Goal: Task Accomplishment & Management: Use online tool/utility

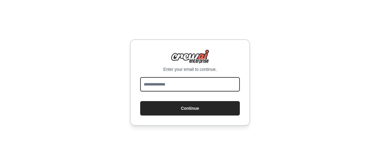
click at [201, 86] on input "email" at bounding box center [190, 84] width 100 height 14
type input "**********"
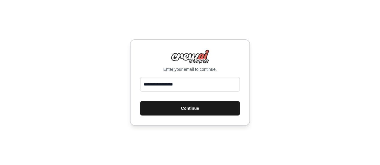
click at [185, 110] on button "Continue" at bounding box center [190, 108] width 100 height 14
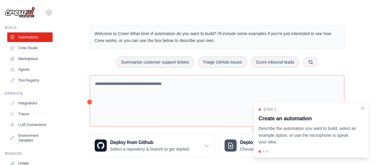
scroll to position [7, 0]
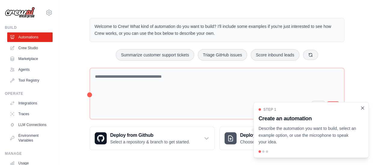
click at [364, 108] on icon "Close walkthrough" at bounding box center [361, 107] width 5 height 5
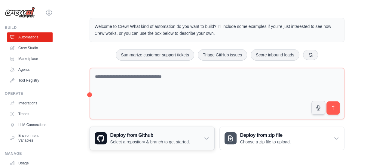
click at [132, 144] on p "Select a repository & branch to get started." at bounding box center [150, 142] width 80 height 6
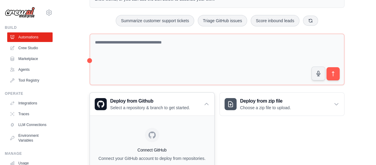
scroll to position [80, 0]
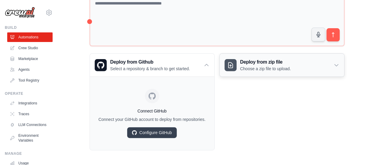
click at [272, 62] on h3 "Deploy from zip file" at bounding box center [265, 62] width 51 height 7
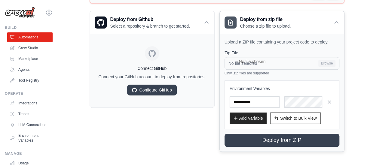
scroll to position [124, 0]
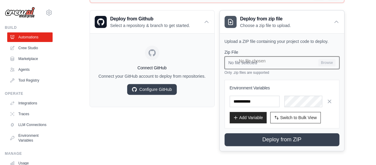
click at [323, 61] on input "No file selected Browse" at bounding box center [281, 62] width 115 height 13
type input "**********"
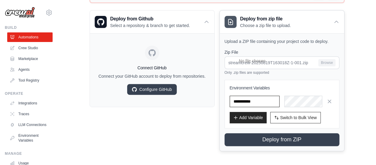
click at [261, 103] on input "text" at bounding box center [254, 101] width 50 height 11
click at [249, 113] on button "Add Variable" at bounding box center [247, 117] width 37 height 11
click at [247, 117] on button "Add Variable" at bounding box center [247, 117] width 37 height 11
click at [265, 99] on input "text" at bounding box center [254, 101] width 50 height 11
drag, startPoint x: 261, startPoint y: 100, endPoint x: 203, endPoint y: 101, distance: 58.3
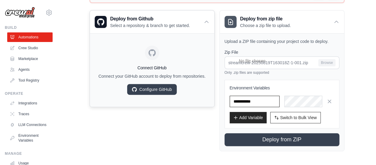
click at [203, 101] on div "Deploy from Github Select a repository & branch to get started. Connect GitHub …" at bounding box center [216, 80] width 255 height 141
click at [240, 120] on button "Add Variable" at bounding box center [247, 117] width 37 height 11
click at [259, 102] on input "text" at bounding box center [254, 101] width 50 height 11
click at [236, 101] on div at bounding box center [281, 101] width 105 height 11
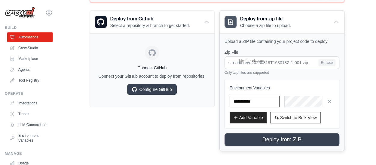
click at [239, 102] on input "text" at bounding box center [254, 101] width 50 height 11
click at [246, 113] on button "Add Variable" at bounding box center [247, 117] width 37 height 11
click at [264, 102] on input "text" at bounding box center [254, 101] width 50 height 11
type input "**********"
click at [256, 117] on button "Add Variable" at bounding box center [247, 117] width 37 height 11
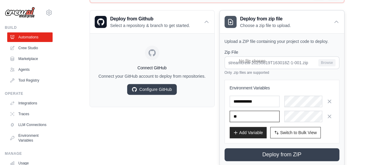
type input "*"
type input "*****"
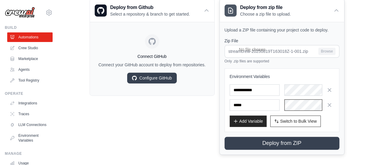
scroll to position [139, 0]
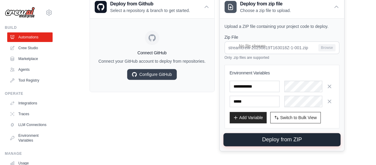
click at [259, 140] on button "Deploy from ZIP" at bounding box center [281, 139] width 117 height 13
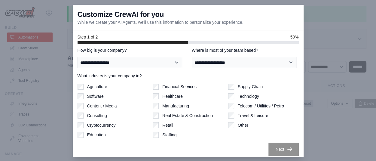
scroll to position [0, 0]
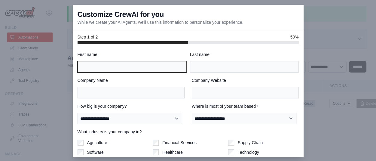
click at [140, 68] on input "First name" at bounding box center [131, 66] width 109 height 11
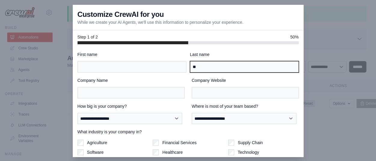
type input "*"
type input "*******"
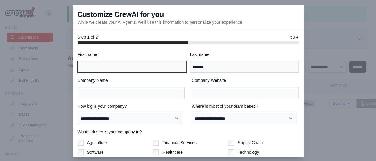
click at [140, 68] on input "First name" at bounding box center [131, 66] width 109 height 11
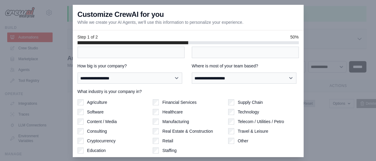
scroll to position [56, 0]
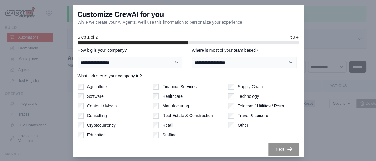
type input "******"
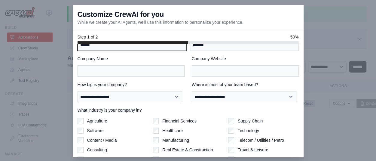
scroll to position [0, 0]
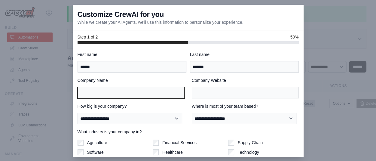
click at [148, 93] on input "Company Name" at bounding box center [130, 92] width 107 height 11
type input "*"
type input "***"
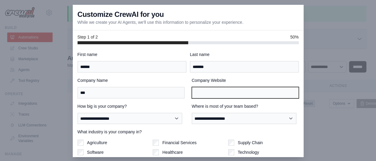
click at [195, 92] on input "Company Website" at bounding box center [245, 92] width 107 height 11
type input "***"
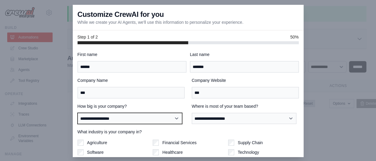
click at [129, 122] on select "**********" at bounding box center [129, 118] width 105 height 11
click at [77, 113] on select "**********" at bounding box center [129, 118] width 105 height 11
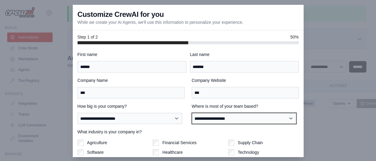
click at [253, 116] on select "**********" at bounding box center [244, 118] width 105 height 11
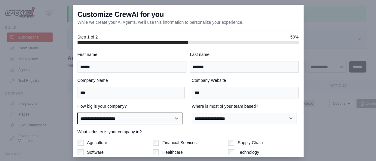
click at [125, 115] on select "**********" at bounding box center [129, 118] width 105 height 11
click at [141, 115] on select "**********" at bounding box center [129, 118] width 105 height 11
select select "**********"
click at [77, 113] on select "**********" at bounding box center [129, 118] width 105 height 11
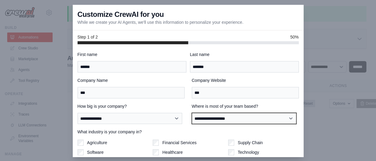
click at [234, 117] on select "**********" at bounding box center [244, 118] width 105 height 11
select select "**********"
click at [192, 113] on select "**********" at bounding box center [244, 118] width 105 height 11
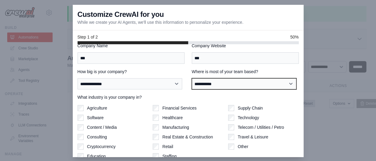
scroll to position [56, 0]
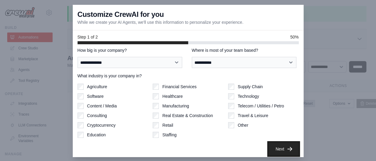
click at [271, 148] on button "Next" at bounding box center [283, 148] width 30 height 13
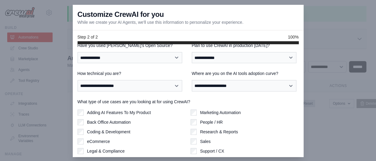
scroll to position [0, 0]
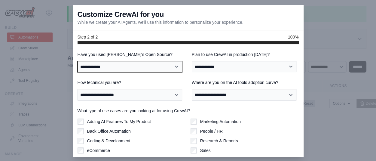
click at [126, 64] on select "**********" at bounding box center [129, 66] width 105 height 11
select select "**********"
click at [77, 61] on select "**********" at bounding box center [129, 66] width 105 height 11
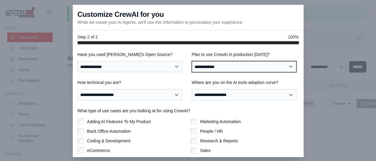
click at [232, 67] on select "**********" at bounding box center [244, 66] width 105 height 11
select select "****"
click at [192, 61] on select "**********" at bounding box center [244, 66] width 105 height 11
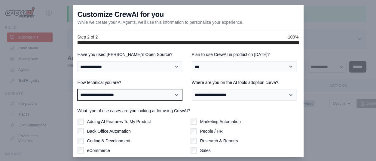
click at [121, 94] on select "**********" at bounding box center [129, 94] width 105 height 11
select select "**********"
click at [77, 89] on select "**********" at bounding box center [129, 94] width 105 height 11
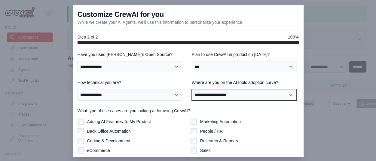
click at [229, 95] on select "**********" at bounding box center [244, 94] width 105 height 11
select select "**********"
click at [192, 89] on select "**********" at bounding box center [244, 94] width 105 height 11
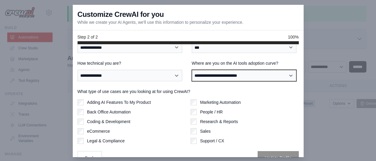
scroll to position [28, 0]
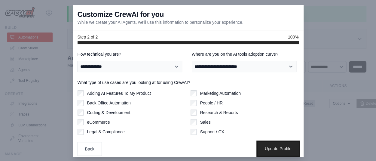
click at [268, 149] on button "Update Profile" at bounding box center [277, 148] width 41 height 14
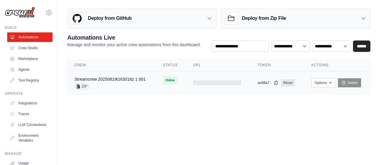
click at [171, 81] on span "Online" at bounding box center [170, 80] width 14 height 8
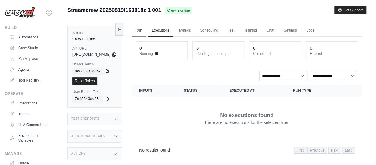
click at [146, 29] on link "Run" at bounding box center [139, 30] width 14 height 13
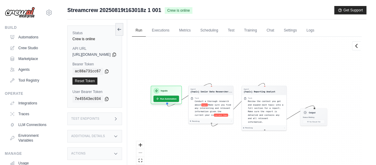
click at [305, 66] on div "Agent {topic} Senior Data Researcher... Task Conduct a thorough research about …" at bounding box center [246, 107] width 229 height 141
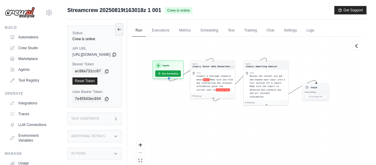
drag, startPoint x: 293, startPoint y: 73, endPoint x: 297, endPoint y: 52, distance: 21.0
click at [297, 52] on div "Agent {topic} Senior Data Researcher... Task Conduct a thorough research about …" at bounding box center [246, 107] width 229 height 141
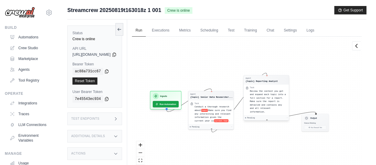
drag, startPoint x: 273, startPoint y: 89, endPoint x: 274, endPoint y: 105, distance: 15.9
click at [274, 105] on span "Review the context you got and expand each topic into a full section for a repo…" at bounding box center [268, 101] width 36 height 23
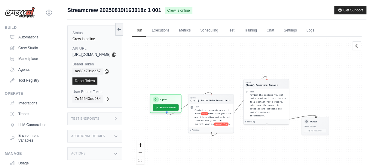
click at [223, 73] on div "Agent {topic} Senior Data Researcher... Task Conduct a thorough research about …" at bounding box center [246, 107] width 229 height 141
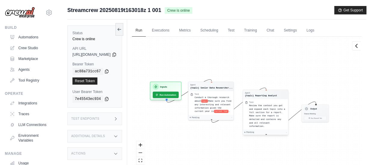
drag, startPoint x: 282, startPoint y: 102, endPoint x: 282, endPoint y: 119, distance: 16.8
click at [282, 119] on span "Review the context you got and expand each topic into a full section for a repo…" at bounding box center [267, 115] width 36 height 23
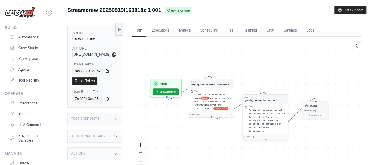
drag, startPoint x: 281, startPoint y: 114, endPoint x: 281, endPoint y: 120, distance: 6.6
click at [281, 120] on div "Review the context you got and expand each topic into a full section for a repo…" at bounding box center [267, 120] width 37 height 24
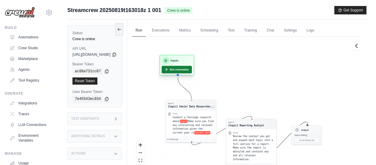
drag, startPoint x: 188, startPoint y: 86, endPoint x: 200, endPoint y: 70, distance: 20.4
click at [194, 70] on div "Inputs Run Automation" at bounding box center [176, 66] width 35 height 21
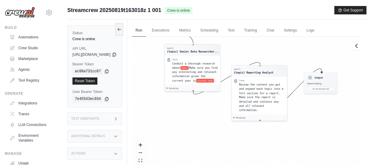
drag, startPoint x: 317, startPoint y: 87, endPoint x: 326, endPoint y: 39, distance: 48.9
click at [326, 39] on div "Agent {topic} Senior Data Researcher... Task Conduct a thorough research about …" at bounding box center [246, 107] width 229 height 141
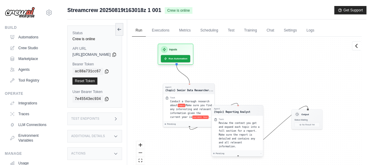
drag, startPoint x: 284, startPoint y: 94, endPoint x: 262, endPoint y: 128, distance: 40.6
click at [261, 128] on div "Task Review the context you got and expand each topic into a full section for a…" at bounding box center [240, 133] width 42 height 31
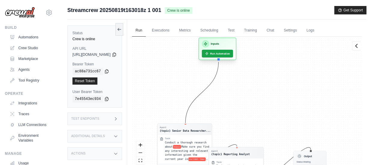
drag, startPoint x: 190, startPoint y: 56, endPoint x: 237, endPoint y: 46, distance: 48.5
click at [233, 46] on div "Inputs" at bounding box center [217, 43] width 31 height 7
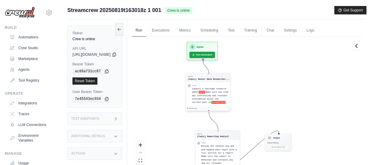
drag, startPoint x: 216, startPoint y: 124, endPoint x: 231, endPoint y: 90, distance: 37.8
click at [228, 90] on div "Conduct a thorough research about topic Make sure you find any interesting and …" at bounding box center [210, 95] width 37 height 17
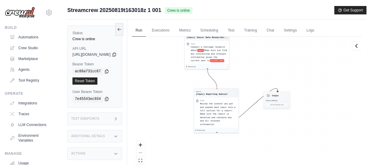
drag, startPoint x: 336, startPoint y: 102, endPoint x: 333, endPoint y: 69, distance: 33.2
click at [333, 69] on div "Agent {topic} Senior Data Researcher... Task Conduct a thorough research about …" at bounding box center [246, 107] width 229 height 141
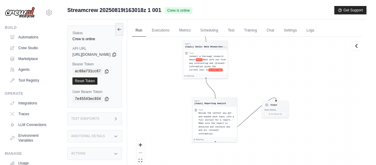
click at [321, 123] on div "Agent {topic} Senior Data Researcher... Task Conduct a thorough research about …" at bounding box center [246, 107] width 229 height 141
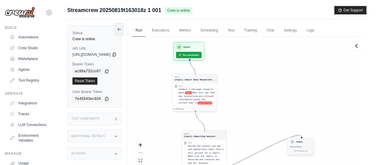
drag, startPoint x: 291, startPoint y: 140, endPoint x: 325, endPoint y: 144, distance: 34.2
click at [314, 144] on div "Output Status: Waiting No Result Yet" at bounding box center [300, 146] width 27 height 17
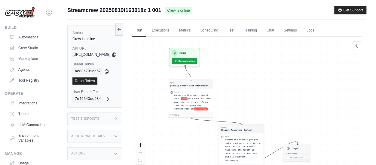
drag, startPoint x: 234, startPoint y: 142, endPoint x: 258, endPoint y: 148, distance: 24.7
click at [258, 148] on div "Review the context you got and expand each topic into a full section for a repo…" at bounding box center [243, 150] width 37 height 24
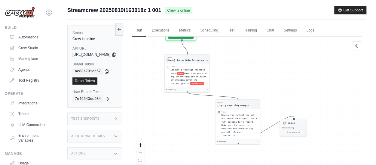
drag, startPoint x: 288, startPoint y: 95, endPoint x: 284, endPoint y: 78, distance: 17.5
click at [284, 78] on div "Agent {topic} Senior Data Researcher... Task Conduct a thorough research about …" at bounding box center [246, 107] width 229 height 141
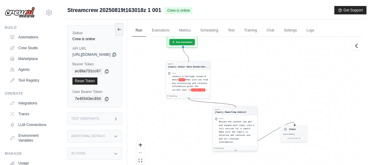
drag, startPoint x: 255, startPoint y: 116, endPoint x: 252, endPoint y: 122, distance: 6.2
click at [252, 122] on div "Agent {topic} Reporting Analyst Task Review the context you got and expand each…" at bounding box center [234, 128] width 45 height 45
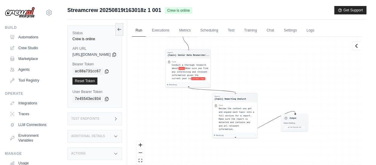
drag, startPoint x: 297, startPoint y: 103, endPoint x: 295, endPoint y: 69, distance: 34.3
click at [295, 69] on div "Agent {topic} Senior Data Researcher... Task Conduct a thorough research about …" at bounding box center [246, 107] width 229 height 141
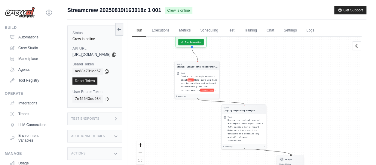
drag, startPoint x: 310, startPoint y: 118, endPoint x: 305, endPoint y: 161, distance: 42.9
click at [303, 161] on div "Output Status: Waiting No Result Yet" at bounding box center [289, 163] width 27 height 17
drag, startPoint x: 273, startPoint y: 88, endPoint x: 272, endPoint y: 93, distance: 4.8
click at [272, 93] on div "Agent {topic} Senior Data Researcher... Task Conduct a thorough research about …" at bounding box center [246, 107] width 229 height 141
click at [204, 40] on button "Run Automation" at bounding box center [190, 40] width 27 height 7
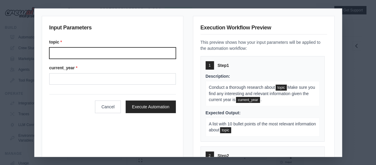
click at [118, 56] on input "Topic" at bounding box center [112, 52] width 126 height 11
type input "*"
type input "***"
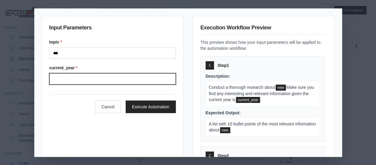
click at [123, 79] on input "Current year" at bounding box center [112, 78] width 126 height 11
type input "****"
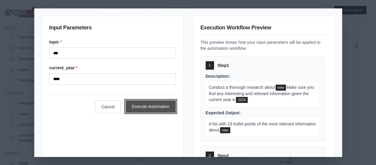
click at [147, 103] on button "Execute Automation" at bounding box center [151, 106] width 50 height 13
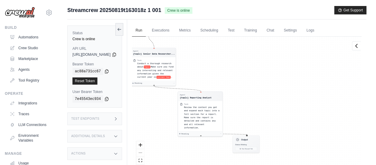
drag, startPoint x: 310, startPoint y: 101, endPoint x: 266, endPoint y: 78, distance: 49.3
click at [266, 78] on div "Agent {topic} Senior Data Researcher... Task Conduct a thorough research about …" at bounding box center [246, 107] width 229 height 141
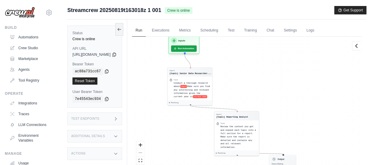
drag, startPoint x: 233, startPoint y: 56, endPoint x: 268, endPoint y: 77, distance: 40.1
click at [268, 77] on div "Agent {topic} Senior Data Researcher... Task Conduct a thorough research about …" at bounding box center [246, 107] width 229 height 141
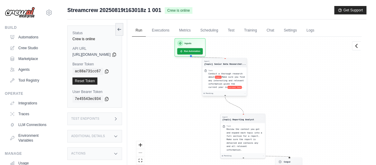
drag, startPoint x: 213, startPoint y: 81, endPoint x: 249, endPoint y: 72, distance: 37.1
click at [245, 72] on div "Task Conduct a thorough research about topic Make sure you find any interesting…" at bounding box center [226, 79] width 37 height 20
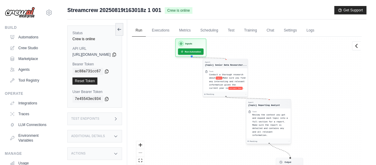
drag, startPoint x: 253, startPoint y: 125, endPoint x: 277, endPoint y: 110, distance: 28.0
click at [277, 111] on div "Task" at bounding box center [270, 112] width 37 height 2
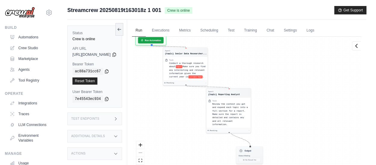
drag, startPoint x: 330, startPoint y: 100, endPoint x: 290, endPoint y: 129, distance: 49.3
click at [290, 89] on div "Agent {topic} Senior Data Researcher... Task Conduct a thorough research about …" at bounding box center [246, 107] width 229 height 141
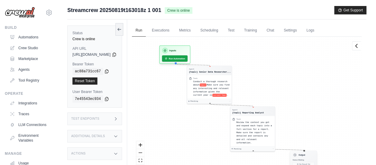
drag, startPoint x: 261, startPoint y: 155, endPoint x: 313, endPoint y: 159, distance: 52.1
click at [304, 159] on span "Status: Waiting" at bounding box center [297, 160] width 11 height 2
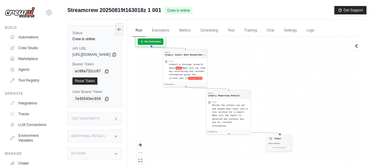
drag, startPoint x: 329, startPoint y: 93, endPoint x: 306, endPoint y: 77, distance: 28.3
click at [306, 77] on div "Agent {topic} Senior Data Researcher... Task Conduct a thorough research about …" at bounding box center [246, 107] width 229 height 141
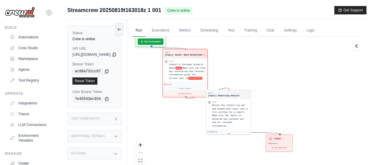
scroll to position [56, 0]
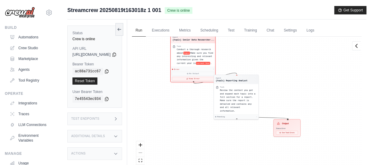
drag, startPoint x: 329, startPoint y: 107, endPoint x: 312, endPoint y: 75, distance: 36.3
click at [312, 75] on div "Agent {topic} Senior Data Researcher... Task Conduct a thorough research about …" at bounding box center [246, 107] width 229 height 141
click at [298, 125] on div "Output" at bounding box center [287, 123] width 22 height 5
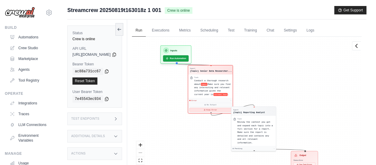
click at [231, 110] on button "View Error" at bounding box center [210, 110] width 42 height 4
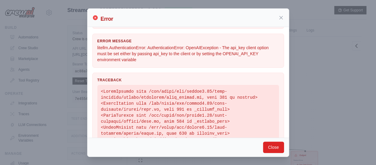
scroll to position [0, 0]
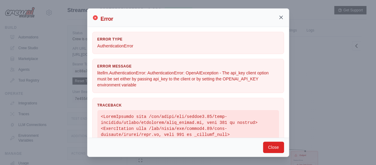
click at [281, 16] on icon at bounding box center [281, 17] width 6 height 6
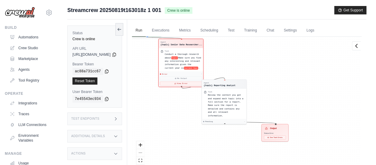
drag, startPoint x: 300, startPoint y: 93, endPoint x: 271, endPoint y: 66, distance: 40.0
click at [271, 66] on div "Agent {topic} Senior Data Researcher... Task Conduct a thorough research about …" at bounding box center [246, 107] width 229 height 141
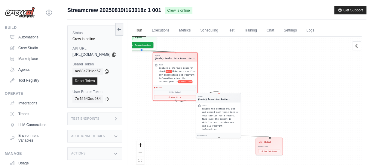
drag, startPoint x: 277, startPoint y: 86, endPoint x: 271, endPoint y: 99, distance: 14.7
click at [271, 99] on div "Agent {topic} Senior Data Researcher... Task Conduct a thorough research about …" at bounding box center [246, 107] width 229 height 141
click at [189, 97] on button "View Error" at bounding box center [175, 97] width 42 height 4
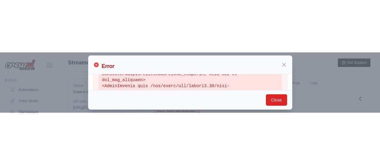
scroll to position [216, 0]
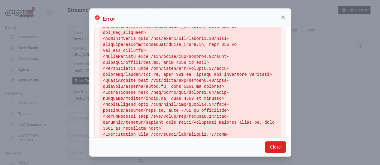
click at [281, 18] on icon at bounding box center [283, 17] width 6 height 6
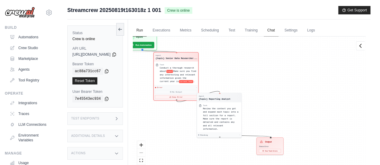
click at [278, 30] on link "Chat" at bounding box center [271, 30] width 15 height 13
click at [301, 30] on link "Settings" at bounding box center [291, 30] width 20 height 13
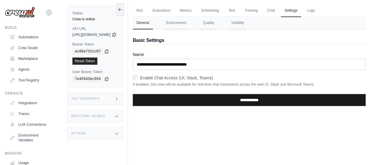
scroll to position [25, 0]
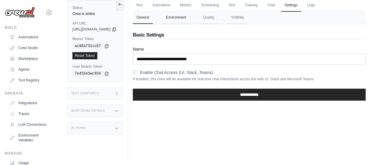
click at [187, 14] on button "Environment" at bounding box center [175, 17] width 27 height 13
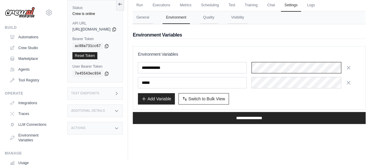
scroll to position [0, 72]
click at [264, 140] on div "Run Executions Metrics Scheduling Test Training Chat Settings Logs 0 Running 0 …" at bounding box center [249, 76] width 242 height 165
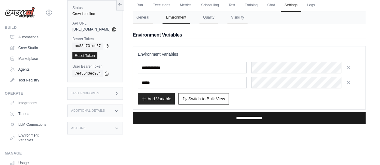
click at [269, 117] on input "**********" at bounding box center [249, 118] width 233 height 12
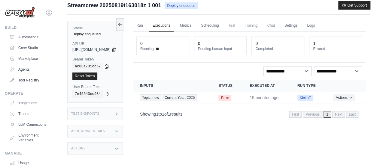
scroll to position [16, 0]
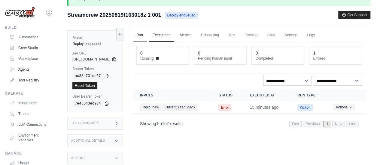
click at [147, 37] on link "Run" at bounding box center [140, 35] width 14 height 13
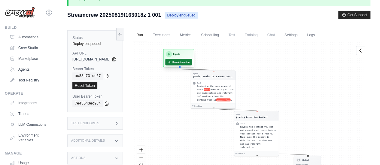
click at [192, 62] on button "Run Automation" at bounding box center [178, 62] width 27 height 7
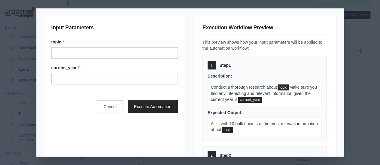
click at [126, 60] on div "topic * current_year *" at bounding box center [114, 62] width 126 height 46
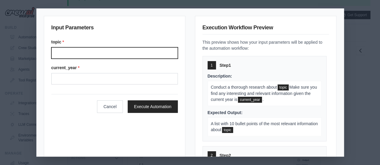
click at [125, 53] on input "topic *" at bounding box center [114, 52] width 126 height 11
type input "*"
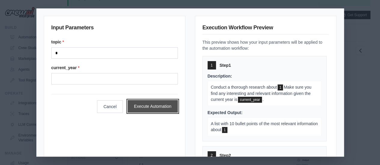
click at [142, 105] on button "Execute Automation" at bounding box center [153, 106] width 50 height 13
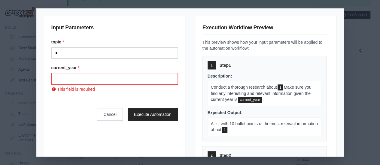
click at [126, 75] on input "current_year *" at bounding box center [114, 78] width 126 height 11
type input "****"
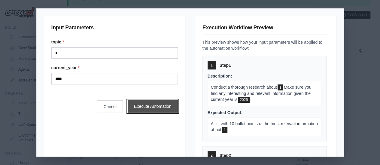
click at [159, 110] on button "Execute Automation" at bounding box center [153, 106] width 50 height 13
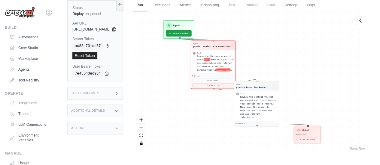
scroll to position [56, 0]
click at [208, 85] on icon at bounding box center [208, 85] width 2 height 2
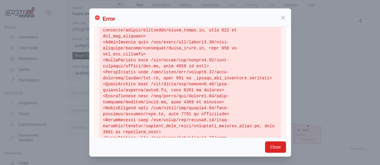
scroll to position [216, 0]
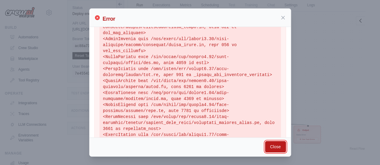
click at [271, 149] on button "Close" at bounding box center [275, 146] width 21 height 11
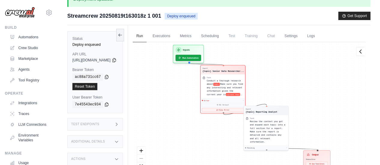
scroll to position [0, 0]
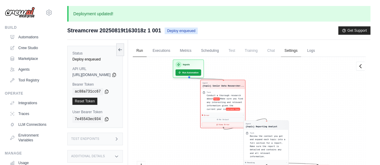
click at [301, 50] on link "Settings" at bounding box center [291, 51] width 20 height 13
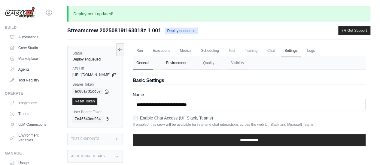
click at [184, 62] on button "Environment" at bounding box center [175, 63] width 27 height 13
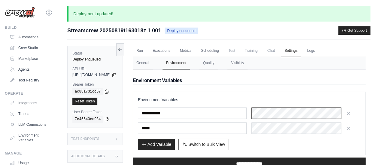
scroll to position [0, 297]
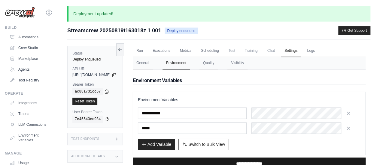
click at [199, 161] on input "**********" at bounding box center [249, 164] width 233 height 12
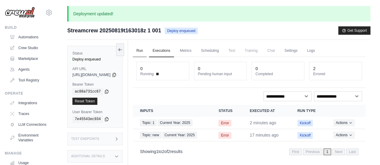
click at [147, 53] on link "Run" at bounding box center [140, 51] width 14 height 13
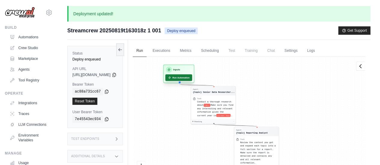
click at [192, 78] on button "Run Automation" at bounding box center [178, 77] width 27 height 7
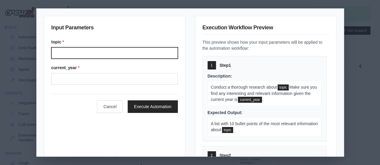
click at [104, 54] on input "topic *" at bounding box center [114, 52] width 126 height 11
type input "*"
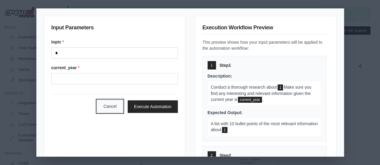
click at [110, 106] on button "Cancel" at bounding box center [110, 106] width 26 height 13
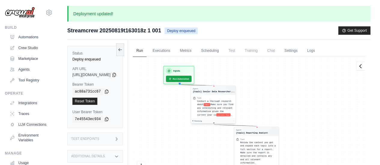
drag, startPoint x: 227, startPoint y: 115, endPoint x: 219, endPoint y: 98, distance: 18.8
click at [219, 100] on div "Conduct a thorough research about topic Make sure you find any interesting and …" at bounding box center [215, 108] width 37 height 17
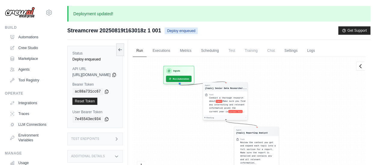
drag, startPoint x: 214, startPoint y: 82, endPoint x: 249, endPoint y: 95, distance: 37.2
click at [246, 95] on div "Task" at bounding box center [227, 95] width 37 height 2
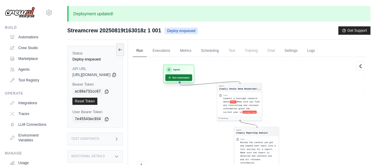
click at [187, 78] on button "Run Automation" at bounding box center [178, 77] width 27 height 7
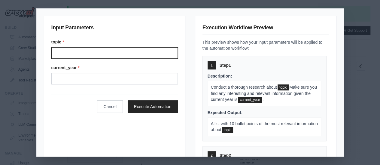
click at [103, 55] on input "topic *" at bounding box center [114, 52] width 126 height 11
type input "*"
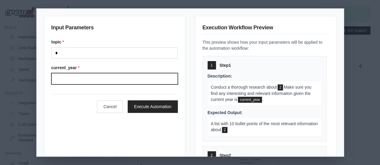
click at [102, 78] on input "current_year *" at bounding box center [114, 78] width 126 height 11
type input "****"
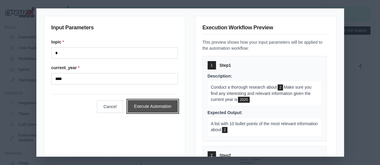
click at [159, 105] on button "Execute Automation" at bounding box center [153, 106] width 50 height 13
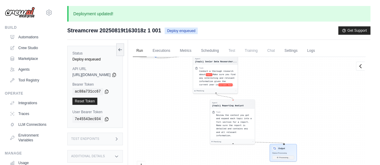
drag, startPoint x: 316, startPoint y: 96, endPoint x: 292, endPoint y: 69, distance: 36.4
click at [292, 69] on div "Agent {topic} Senior Data Researcher... Task Conduct a thorough research about …" at bounding box center [249, 127] width 233 height 141
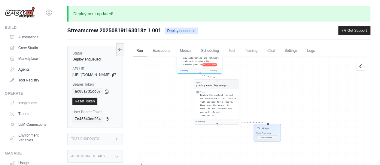
drag, startPoint x: 322, startPoint y: 123, endPoint x: 262, endPoint y: 56, distance: 90.4
click at [262, 56] on div "Run Executions Metrics Scheduling Test Training Chat Settings Logs 0 Running 0 …" at bounding box center [249, 122] width 242 height 165
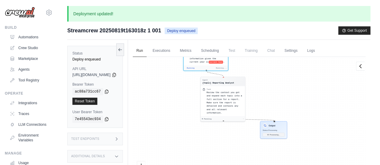
drag, startPoint x: 325, startPoint y: 124, endPoint x: 292, endPoint y: 74, distance: 60.4
click at [292, 74] on div "Agent {topic} Senior Data Researcher... Task Conduct a thorough research about …" at bounding box center [249, 127] width 233 height 141
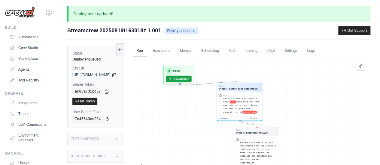
scroll to position [56, 0]
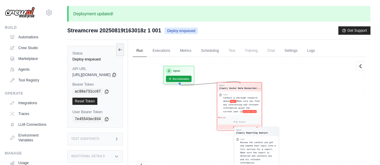
click at [246, 127] on button "View Error" at bounding box center [239, 127] width 42 height 4
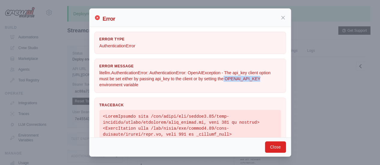
drag, startPoint x: 223, startPoint y: 78, endPoint x: 260, endPoint y: 79, distance: 37.2
click at [260, 79] on p "litellm.AuthenticationError: AuthenticationError: OpenAIException - The api_key…" at bounding box center [189, 79] width 181 height 18
copy p "OPENAI_API_KEY"
click at [46, 51] on div "Error Error Type AuthenticationError Error Message litellm.AuthenticationError:…" at bounding box center [190, 82] width 380 height 165
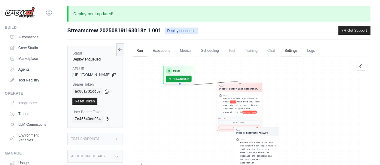
click at [301, 52] on link "Settings" at bounding box center [291, 51] width 20 height 13
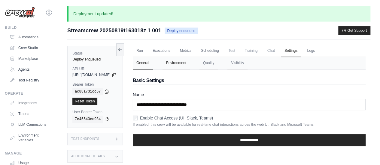
click at [190, 63] on button "Environment" at bounding box center [175, 63] width 27 height 13
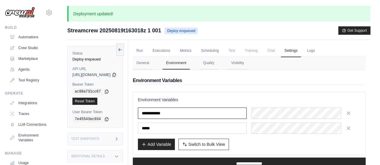
click at [199, 115] on input "**********" at bounding box center [192, 113] width 109 height 11
paste input "**"
click at [157, 110] on input "**********" at bounding box center [192, 113] width 109 height 11
drag, startPoint x: 157, startPoint y: 111, endPoint x: 132, endPoint y: 121, distance: 26.8
click at [133, 120] on div "Status Deploy enqueued API URL copied [URL][DOMAIN_NAME] Bearer Token copied ac…" at bounding box center [218, 122] width 303 height 165
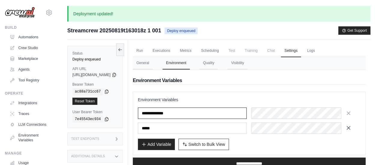
type input "**********"
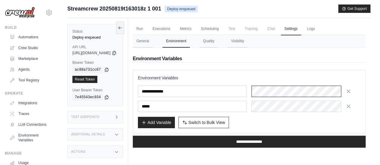
scroll to position [30, 0]
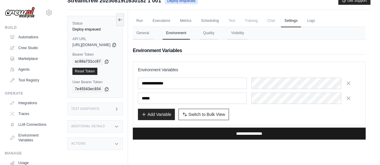
click at [251, 136] on input "**********" at bounding box center [249, 134] width 233 height 12
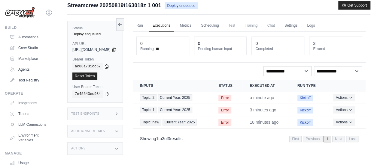
scroll to position [16, 0]
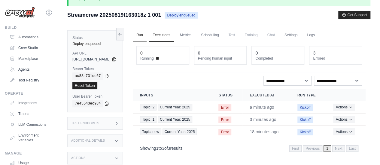
click at [147, 36] on link "Run" at bounding box center [140, 35] width 14 height 13
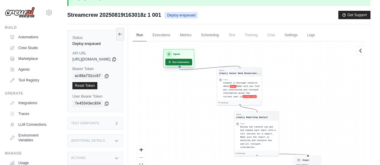
click at [192, 62] on button "Run Automation" at bounding box center [178, 62] width 27 height 7
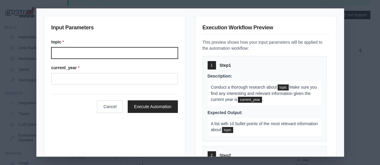
click at [105, 51] on input "topic *" at bounding box center [114, 52] width 126 height 11
type input "*"
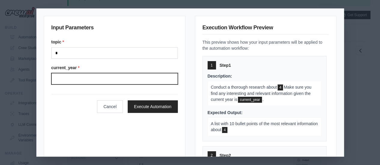
click at [95, 81] on input "current_year *" at bounding box center [114, 78] width 126 height 11
type input "****"
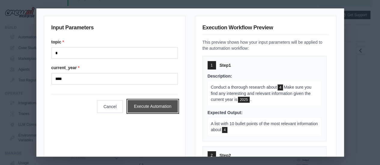
click at [139, 106] on button "Execute Automation" at bounding box center [153, 106] width 50 height 13
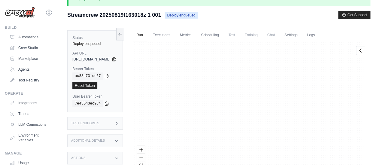
scroll to position [62, 0]
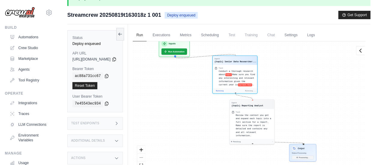
drag, startPoint x: 329, startPoint y: 113, endPoint x: 324, endPoint y: 102, distance: 12.5
click at [324, 102] on div "Agent {topic} Senior Data Researcher... Task Conduct a thorough research about …" at bounding box center [249, 111] width 233 height 141
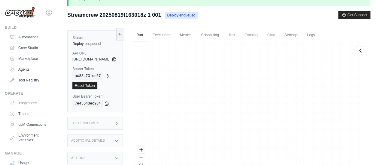
scroll to position [56, 0]
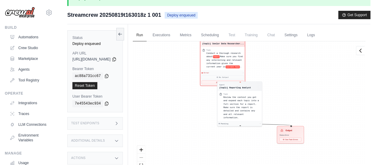
drag, startPoint x: 214, startPoint y: 118, endPoint x: 198, endPoint y: 88, distance: 34.2
click at [198, 88] on div "Agent {topic} Senior Data Researcher... Task Conduct a thorough research about …" at bounding box center [249, 111] width 233 height 141
click at [177, 94] on div "Agent {topic} Senior Data Researcher... Task Conduct a thorough research about …" at bounding box center [249, 111] width 233 height 141
